Goal: Task Accomplishment & Management: Use online tool/utility

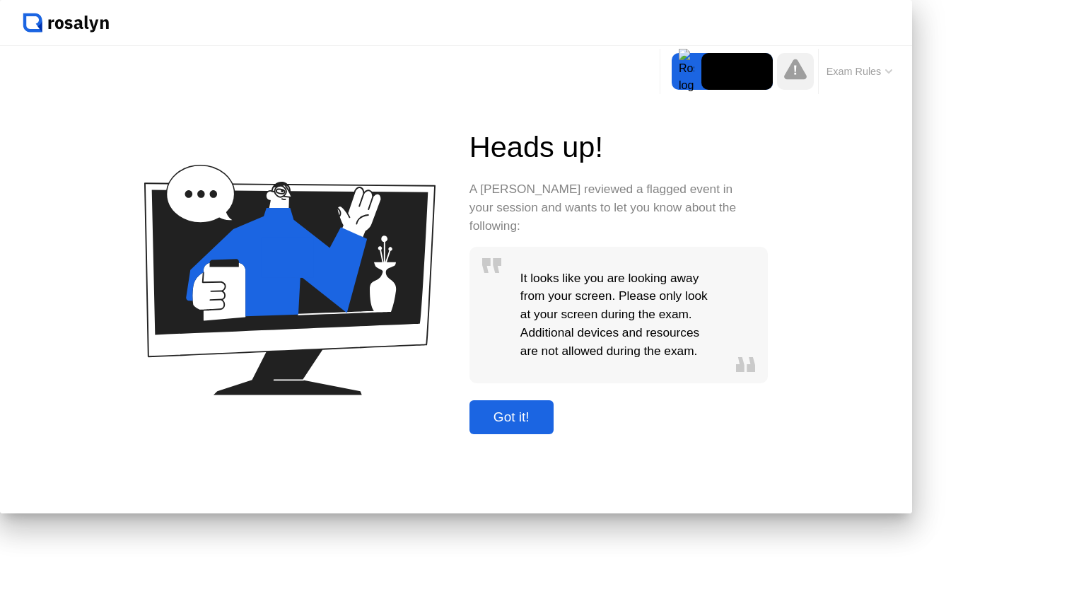
click at [549, 425] on div "Got it!" at bounding box center [512, 417] width 76 height 16
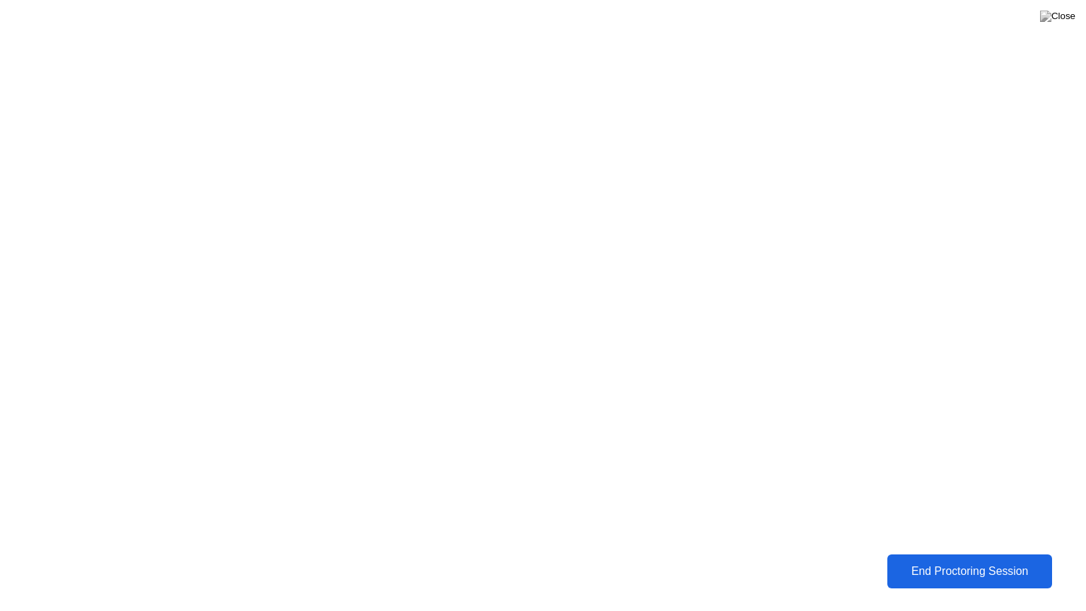
click at [972, 564] on div "End Proctoring Session" at bounding box center [969, 571] width 171 height 14
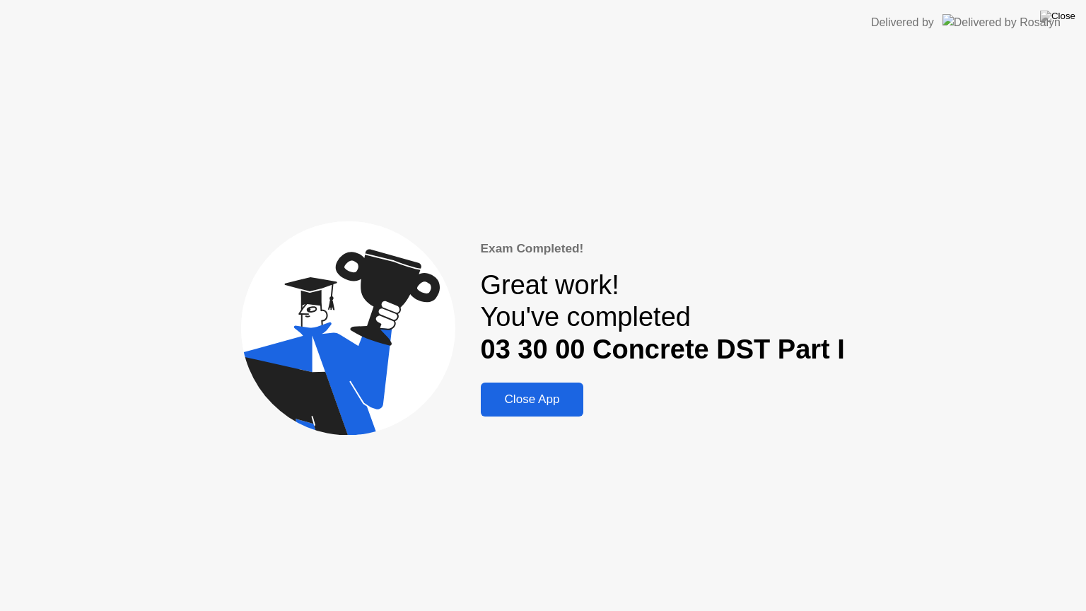
click at [523, 393] on div "Close App" at bounding box center [532, 399] width 95 height 14
